Goal: Check status: Check status

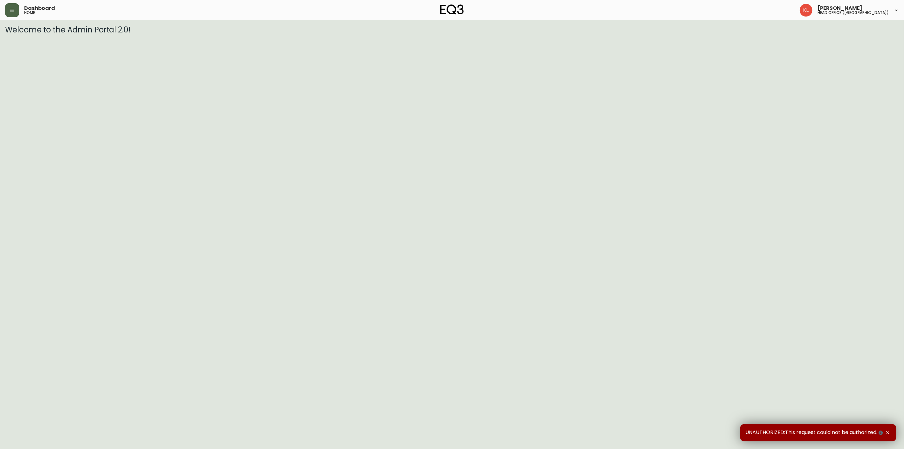
click at [7, 7] on button "button" at bounding box center [12, 10] width 14 height 14
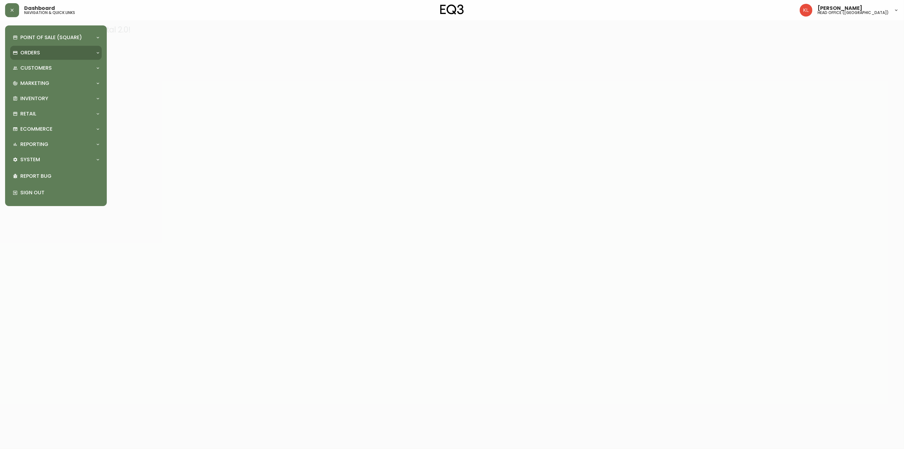
click at [27, 55] on p "Orders" at bounding box center [30, 52] width 20 height 7
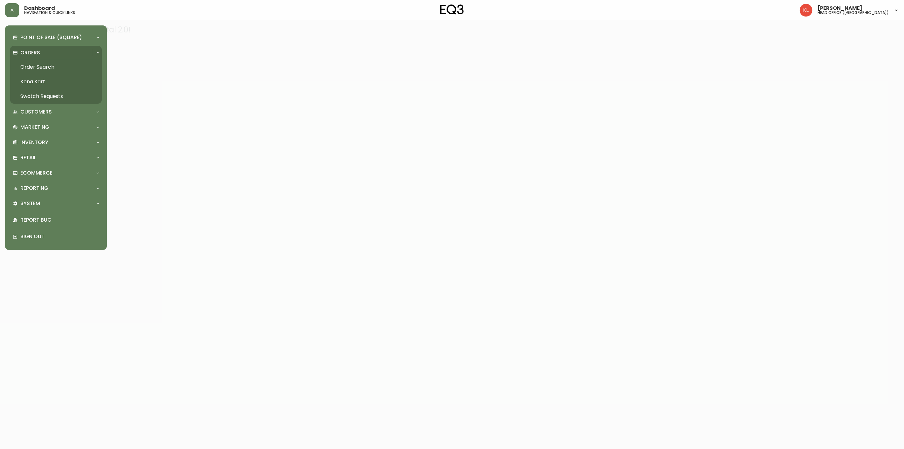
click at [38, 65] on link "Order Search" at bounding box center [56, 67] width 92 height 15
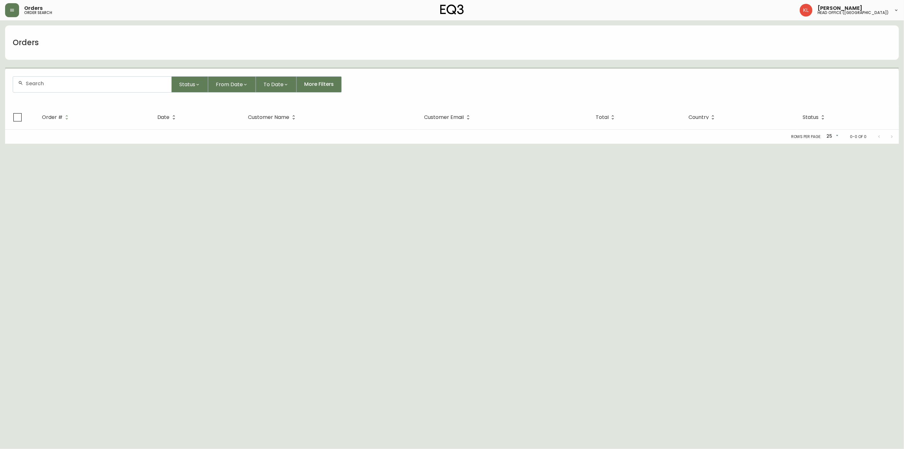
click at [53, 84] on input "text" at bounding box center [96, 83] width 141 height 6
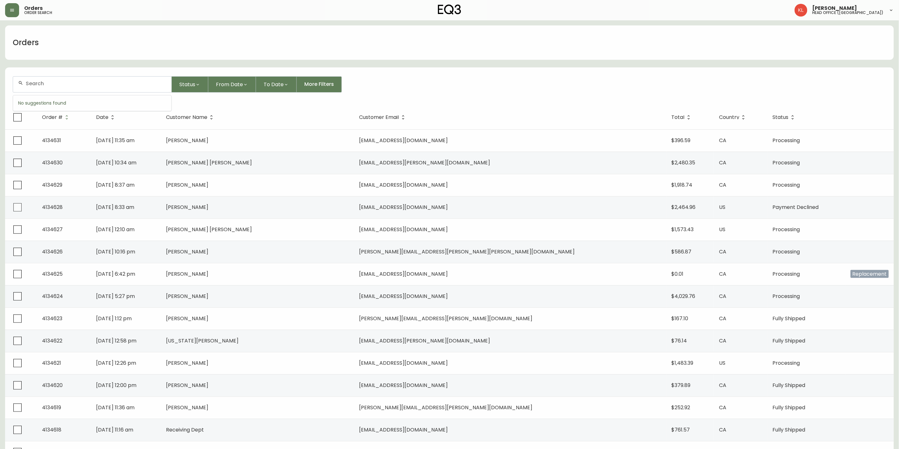
paste input "[EMAIL_ADDRESS][DOMAIN_NAME]"
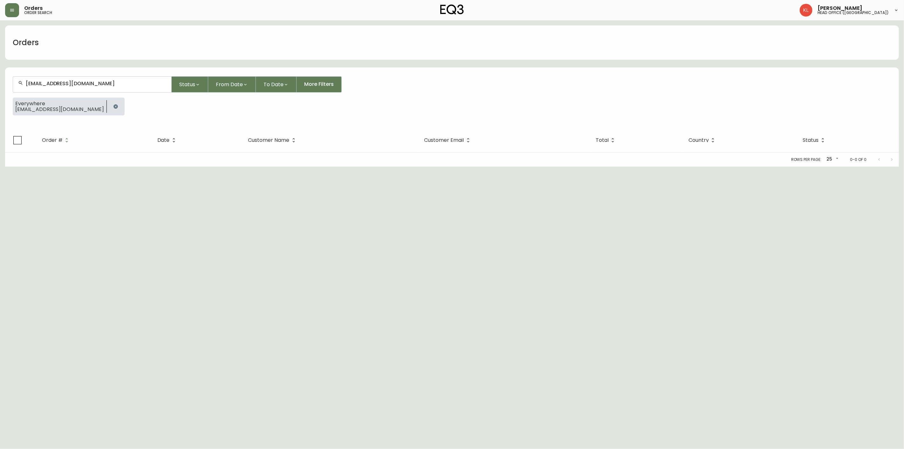
type input "[EMAIL_ADDRESS][DOMAIN_NAME]"
drag, startPoint x: 95, startPoint y: 104, endPoint x: 91, endPoint y: 99, distance: 7.0
click at [109, 104] on button "button" at bounding box center [115, 106] width 13 height 13
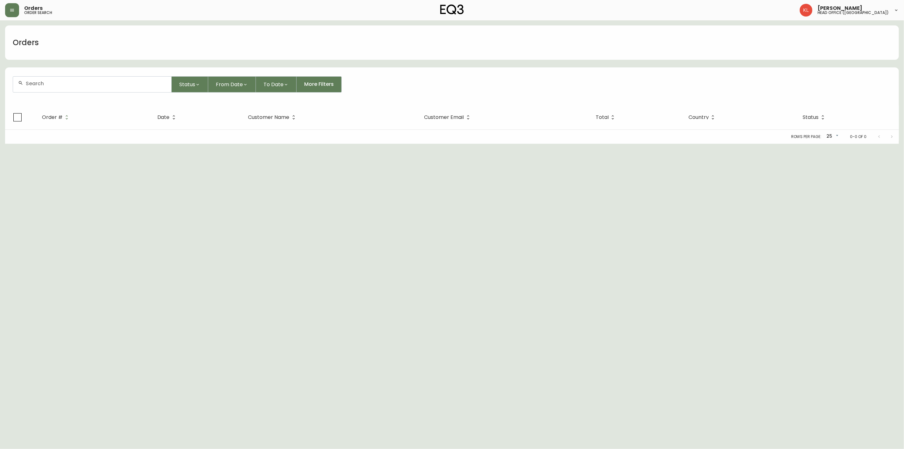
click at [102, 84] on input "text" at bounding box center [96, 83] width 141 height 6
paste input "[PERSON_NAME]"
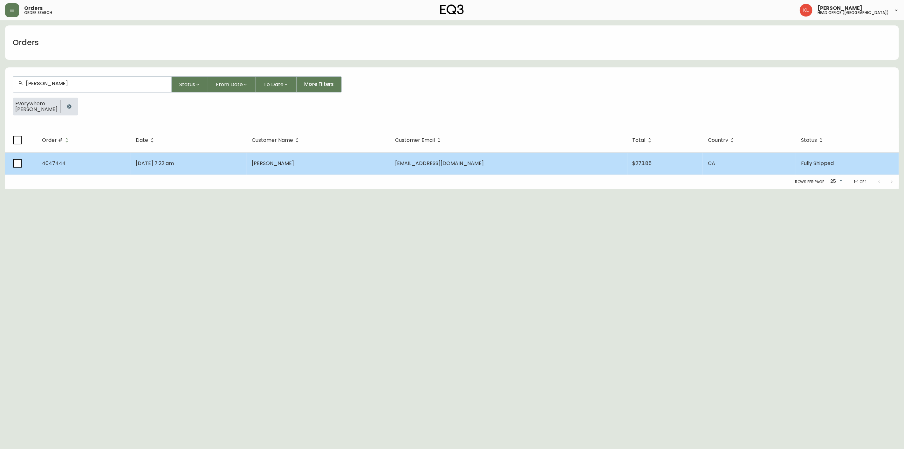
type input "[PERSON_NAME]"
click at [193, 167] on td "[DATE] 7:22 am" at bounding box center [189, 163] width 116 height 22
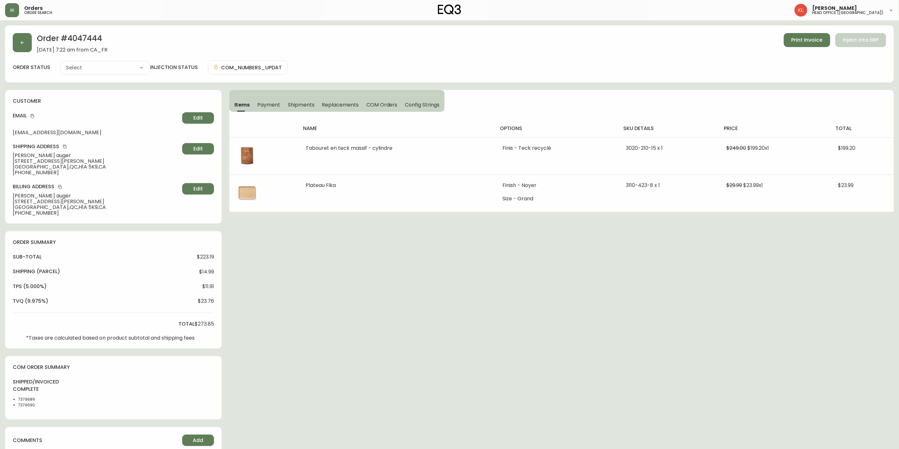
type input "Fully Shipped"
select select "FULLY_SHIPPED"
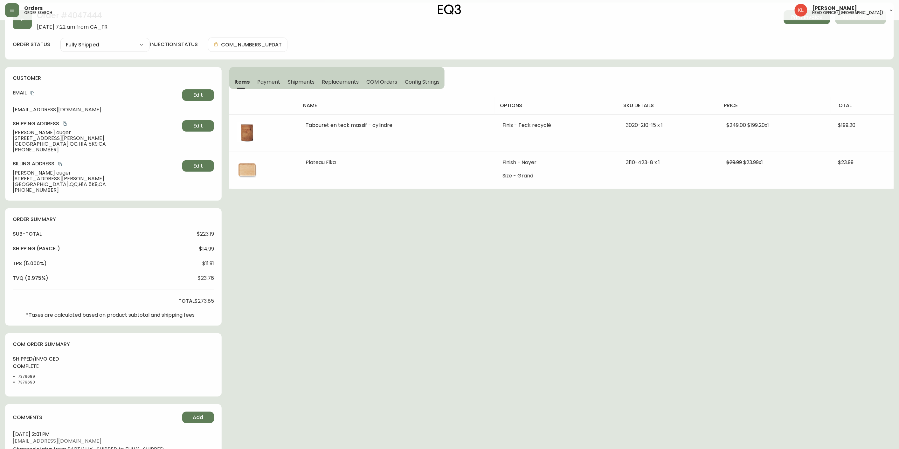
scroll to position [35, 0]
